Goal: Task Accomplishment & Management: Complete application form

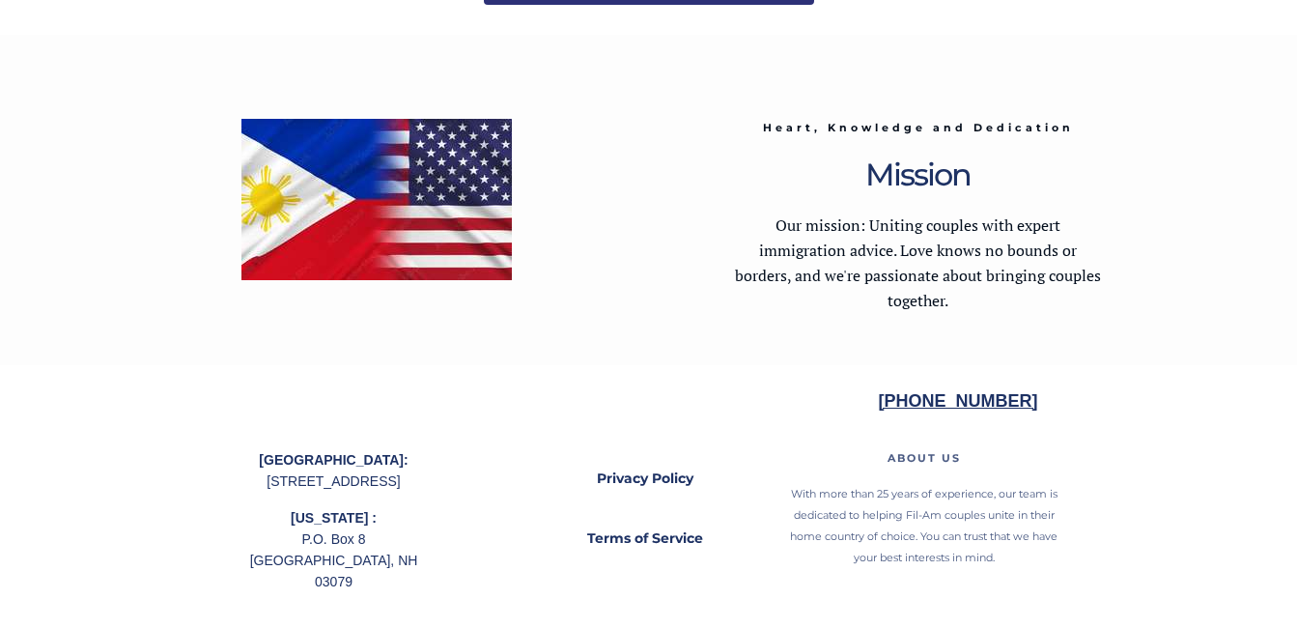
scroll to position [4015, 0]
